Goal: Task Accomplishment & Management: Manage account settings

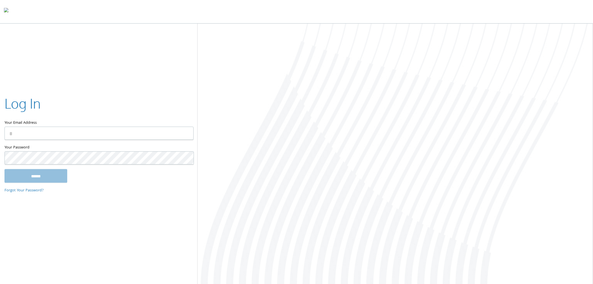
type input "**********"
click at [31, 176] on input "******" at bounding box center [35, 175] width 63 height 13
type input "**********"
click at [38, 177] on input "******" at bounding box center [35, 175] width 63 height 13
